Goal: Submit feedback/report problem: Leave review/rating

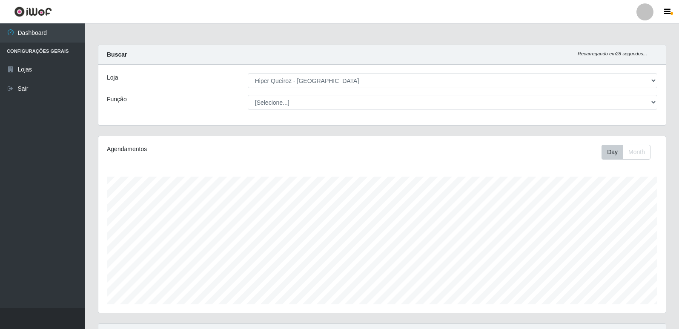
select select "516"
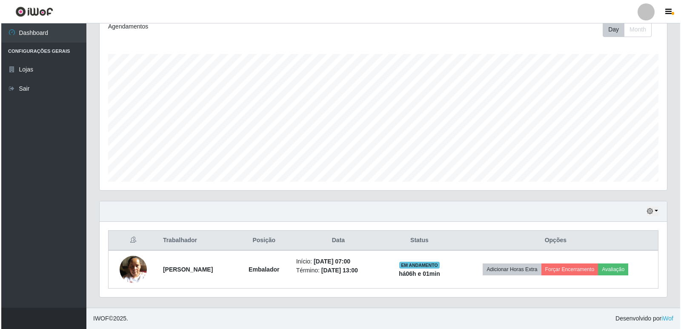
scroll to position [177, 568]
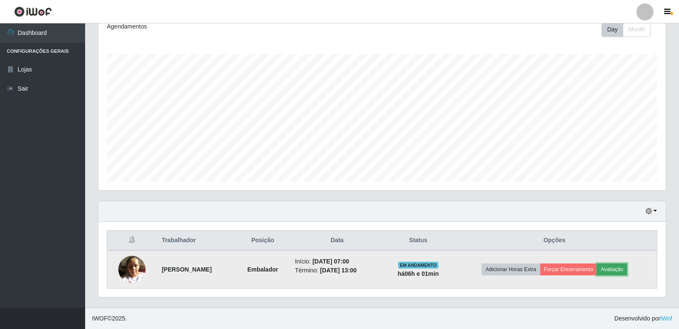
click at [627, 269] on button "Avaliação" at bounding box center [612, 270] width 30 height 12
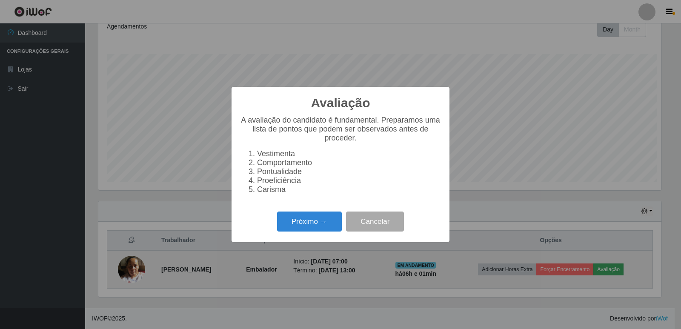
scroll to position [177, 563]
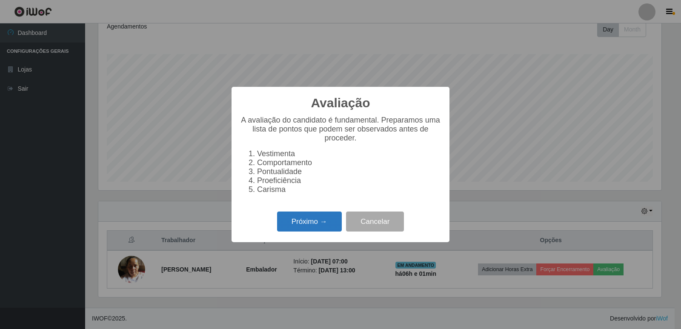
click at [299, 232] on button "Próximo →" at bounding box center [309, 222] width 65 height 20
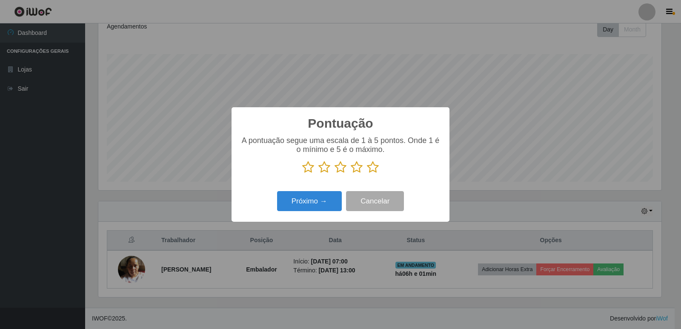
scroll to position [425683, 425296]
click at [368, 169] on icon at bounding box center [373, 167] width 12 height 13
click at [367, 174] on input "radio" at bounding box center [367, 174] width 0 height 0
click at [314, 208] on button "Próximo →" at bounding box center [309, 201] width 65 height 20
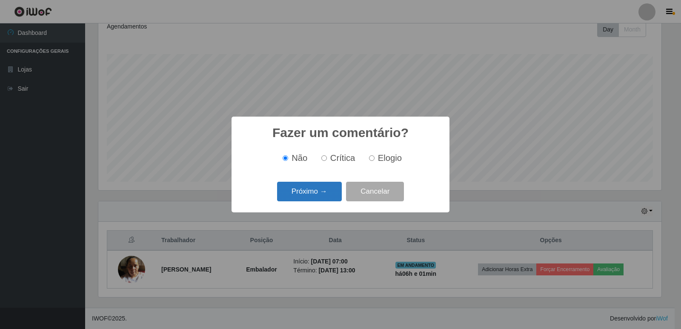
click at [321, 196] on button "Próximo →" at bounding box center [309, 192] width 65 height 20
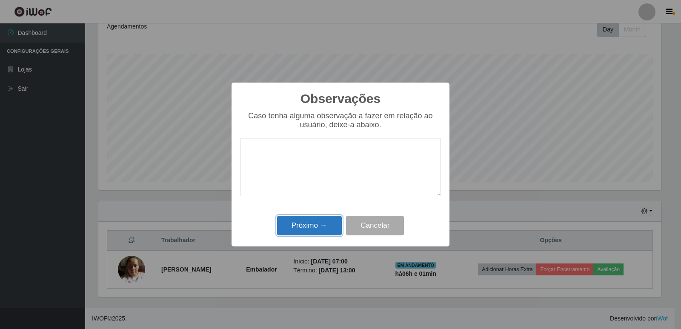
click at [319, 227] on button "Próximo →" at bounding box center [309, 226] width 65 height 20
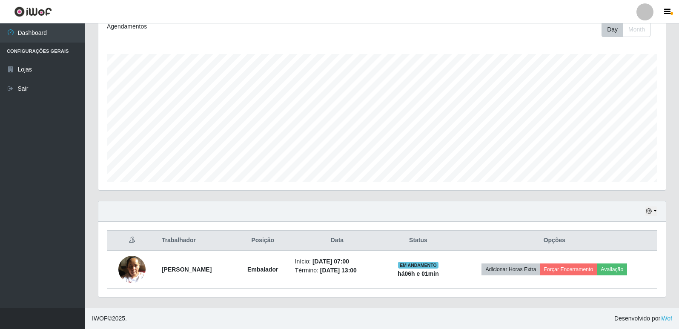
scroll to position [177, 568]
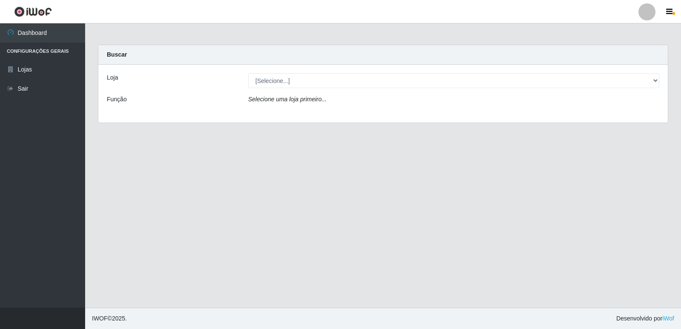
click at [297, 91] on div "Loja [Selecione...] Hiper Queiroz - [GEOGRAPHIC_DATA] Queiroz [GEOGRAPHIC_DATA]…" at bounding box center [383, 94] width 570 height 58
click at [290, 103] on div "Selecione uma loja primeiro..." at bounding box center [454, 101] width 424 height 12
click at [310, 94] on div "Loja [Selecione...] Hiper Queiroz - [GEOGRAPHIC_DATA] Queiroz [GEOGRAPHIC_DATA]…" at bounding box center [383, 94] width 570 height 58
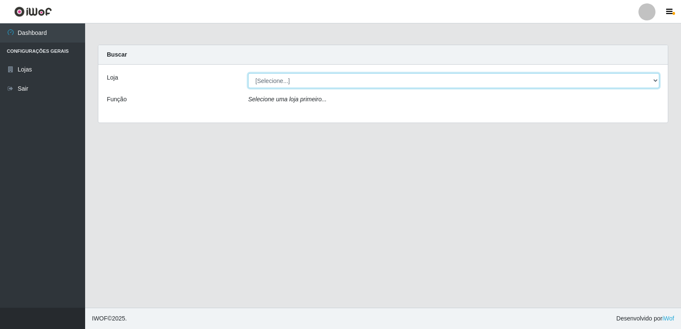
click at [301, 84] on select "[Selecione...] Hiper Queiroz - [GEOGRAPHIC_DATA] [GEOGRAPHIC_DATA] [GEOGRAPHIC_…" at bounding box center [453, 80] width 411 height 15
select select "516"
click at [248, 73] on select "[Selecione...] Hiper Queiroz - [GEOGRAPHIC_DATA] [GEOGRAPHIC_DATA] [GEOGRAPHIC_…" at bounding box center [453, 80] width 411 height 15
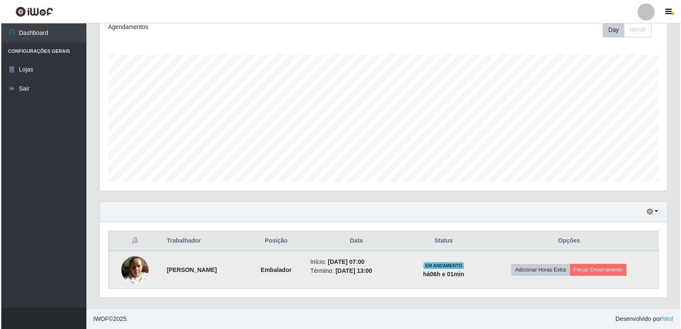
scroll to position [123, 0]
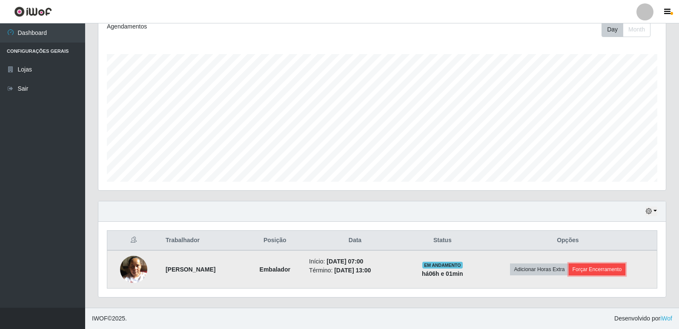
click at [617, 272] on button "Forçar Encerramento" at bounding box center [597, 270] width 57 height 12
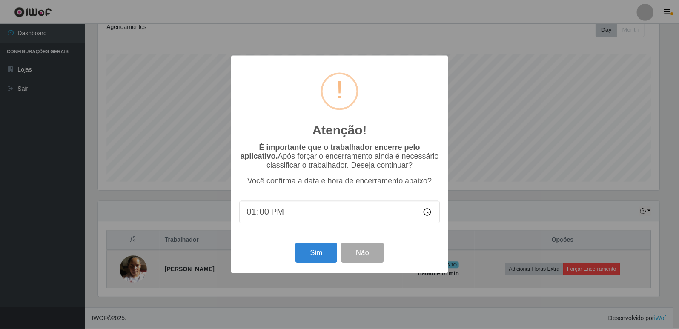
scroll to position [177, 563]
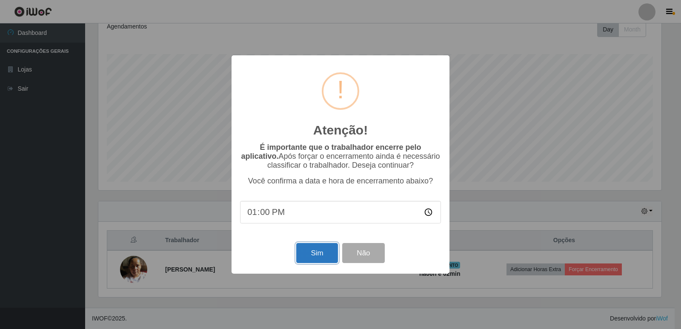
click at [318, 255] on button "Sim" at bounding box center [316, 253] width 41 height 20
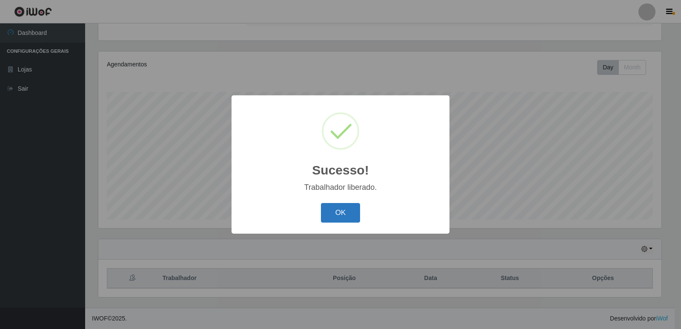
click at [340, 217] on button "OK" at bounding box center [341, 213] width 40 height 20
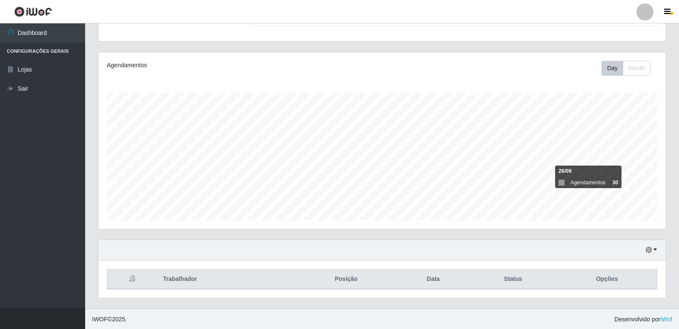
scroll to position [85, 0]
click at [658, 251] on div "Hoje 1 dia 3 dias 1 Semana Não encerrados" at bounding box center [382, 249] width 568 height 20
click at [654, 250] on button "button" at bounding box center [652, 249] width 12 height 10
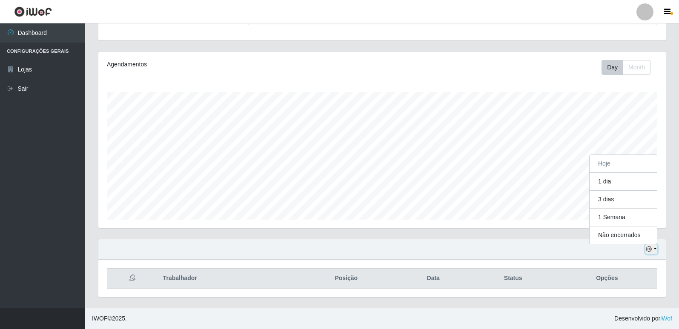
scroll to position [177, 568]
click at [624, 204] on button "3 dias" at bounding box center [623, 200] width 67 height 18
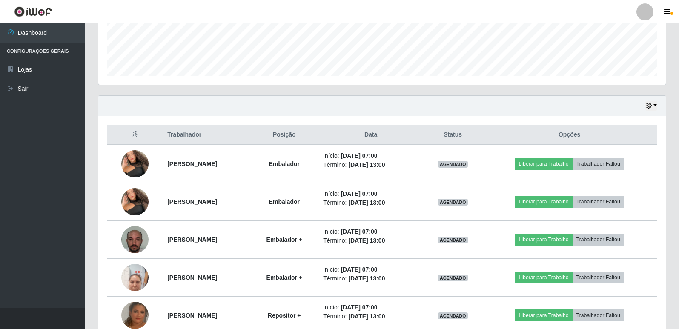
scroll to position [232, 0]
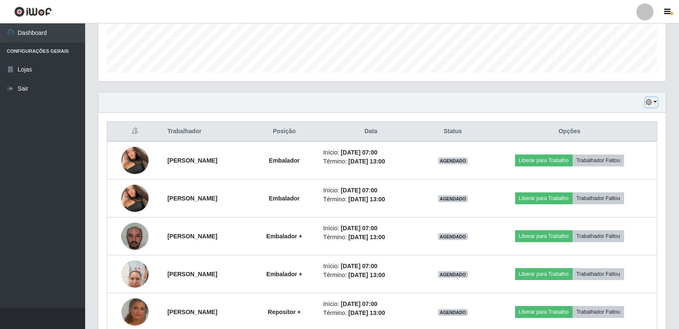
click at [653, 104] on button "button" at bounding box center [652, 103] width 12 height 10
click at [623, 117] on button "Hoje" at bounding box center [623, 118] width 67 height 18
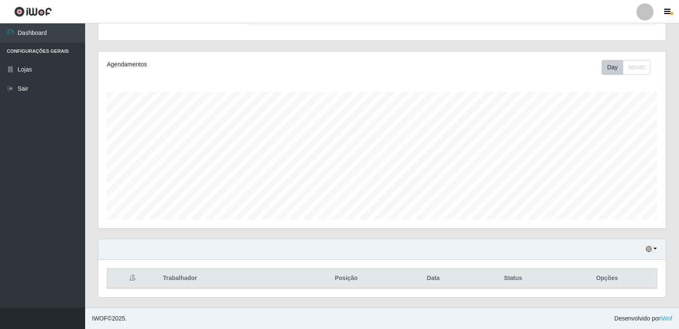
scroll to position [85, 0]
click at [92, 228] on div "Agendamentos Day Month 29/08 Agendamentos 6" at bounding box center [382, 145] width 581 height 188
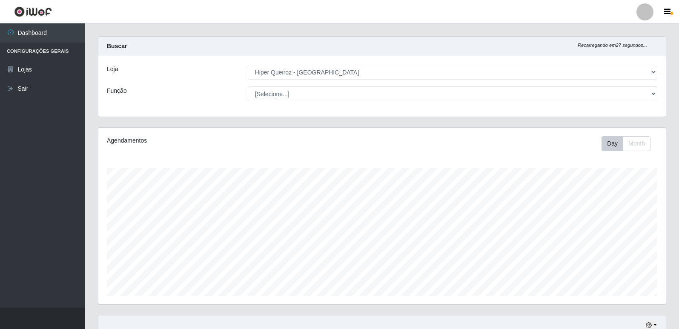
scroll to position [0, 0]
